Goal: Transaction & Acquisition: Book appointment/travel/reservation

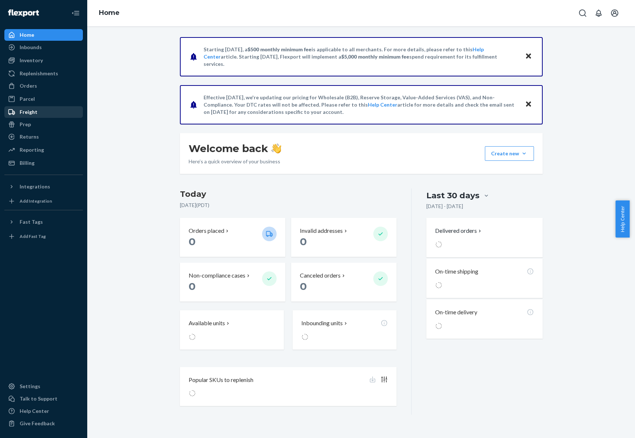
click at [31, 113] on div "Freight" at bounding box center [29, 111] width 18 height 7
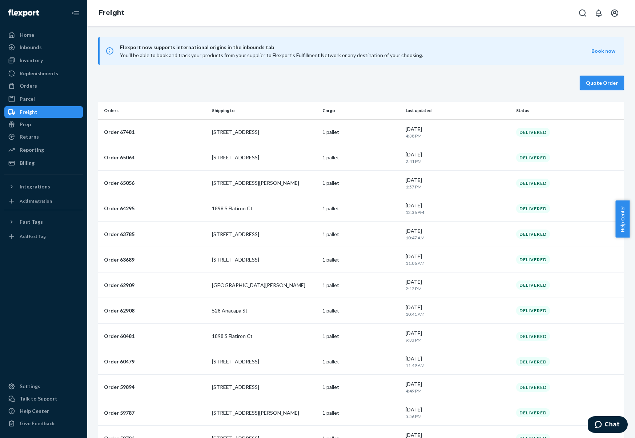
click at [606, 83] on button "Quote Order" at bounding box center [602, 83] width 44 height 15
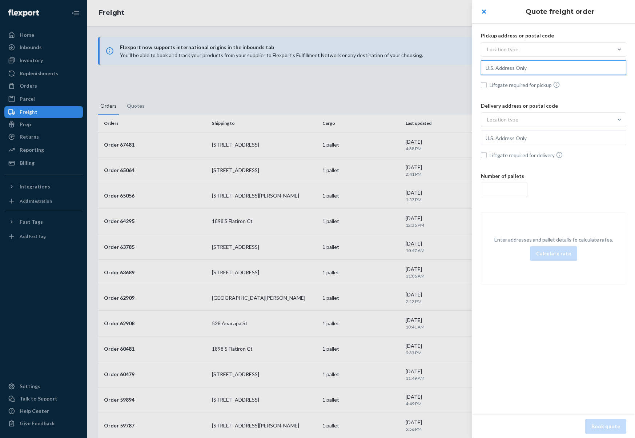
click at [535, 68] on input "text" at bounding box center [553, 67] width 145 height 15
click at [534, 54] on div "Location type" at bounding box center [547, 49] width 132 height 13
click at [451, 49] on input "Location type" at bounding box center [451, 49] width 0 height 0
click at [532, 61] on div "Commercial" at bounding box center [554, 67] width 143 height 15
click at [451, 49] on input "option Commercial focused, 1 of 3. 3 results available. Use Up and Down to choo…" at bounding box center [451, 49] width 0 height 0
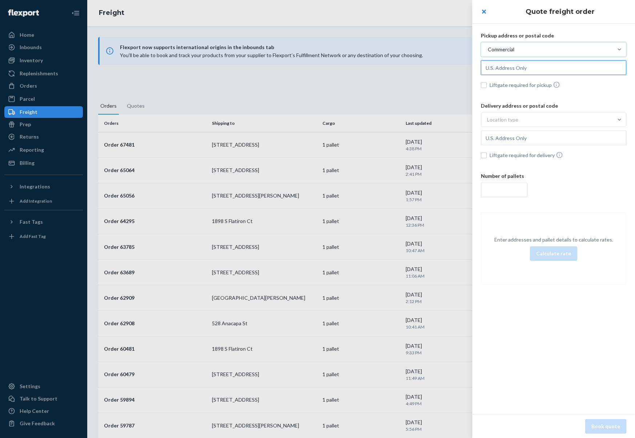
click at [527, 70] on input "text" at bounding box center [553, 67] width 145 height 15
type input "1400 Tennessee St, suite 4, San Francisco, CA, 94107, US"
click at [510, 126] on div "Location type" at bounding box center [553, 119] width 145 height 15
click at [451, 120] on input "Location type" at bounding box center [451, 120] width 0 height 0
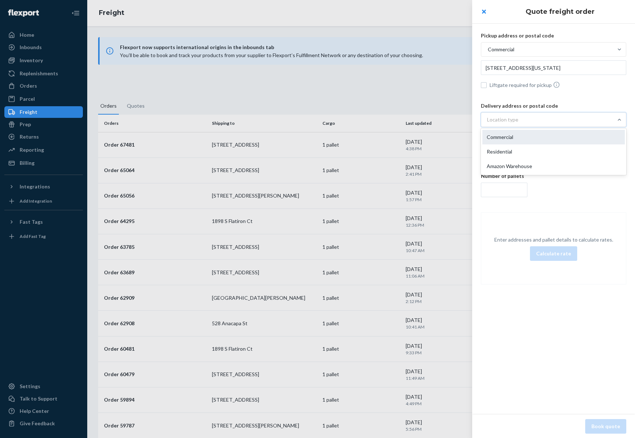
click at [510, 135] on div "Commercial" at bounding box center [554, 137] width 143 height 15
click at [451, 120] on input "option Commercial focused, 1 of 3. 3 results available. Use Up and Down to choo…" at bounding box center [451, 120] width 0 height 0
click at [513, 137] on input "text" at bounding box center [553, 138] width 145 height 15
paste input "14600 Myford"
type input "14600 Myford Rd, Irvine, CA, 92606, US"
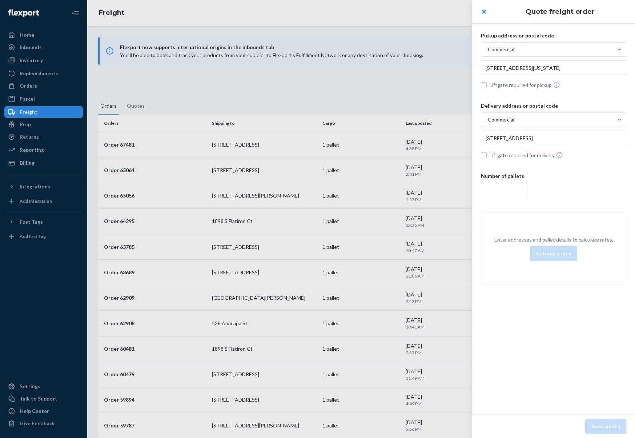
click at [529, 155] on span "Liftgate required for delivery" at bounding box center [558, 155] width 137 height 8
click at [487, 155] on input "Liftgate required for delivery" at bounding box center [484, 155] width 6 height 6
checkbox input "true"
click at [517, 183] on input "number" at bounding box center [504, 190] width 47 height 15
type input "1"
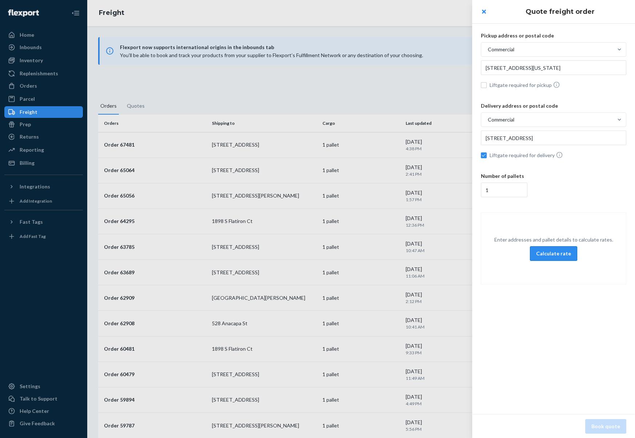
click at [560, 252] on button "Calculate rate" at bounding box center [553, 253] width 47 height 15
